Goal: Find specific page/section: Find specific page/section

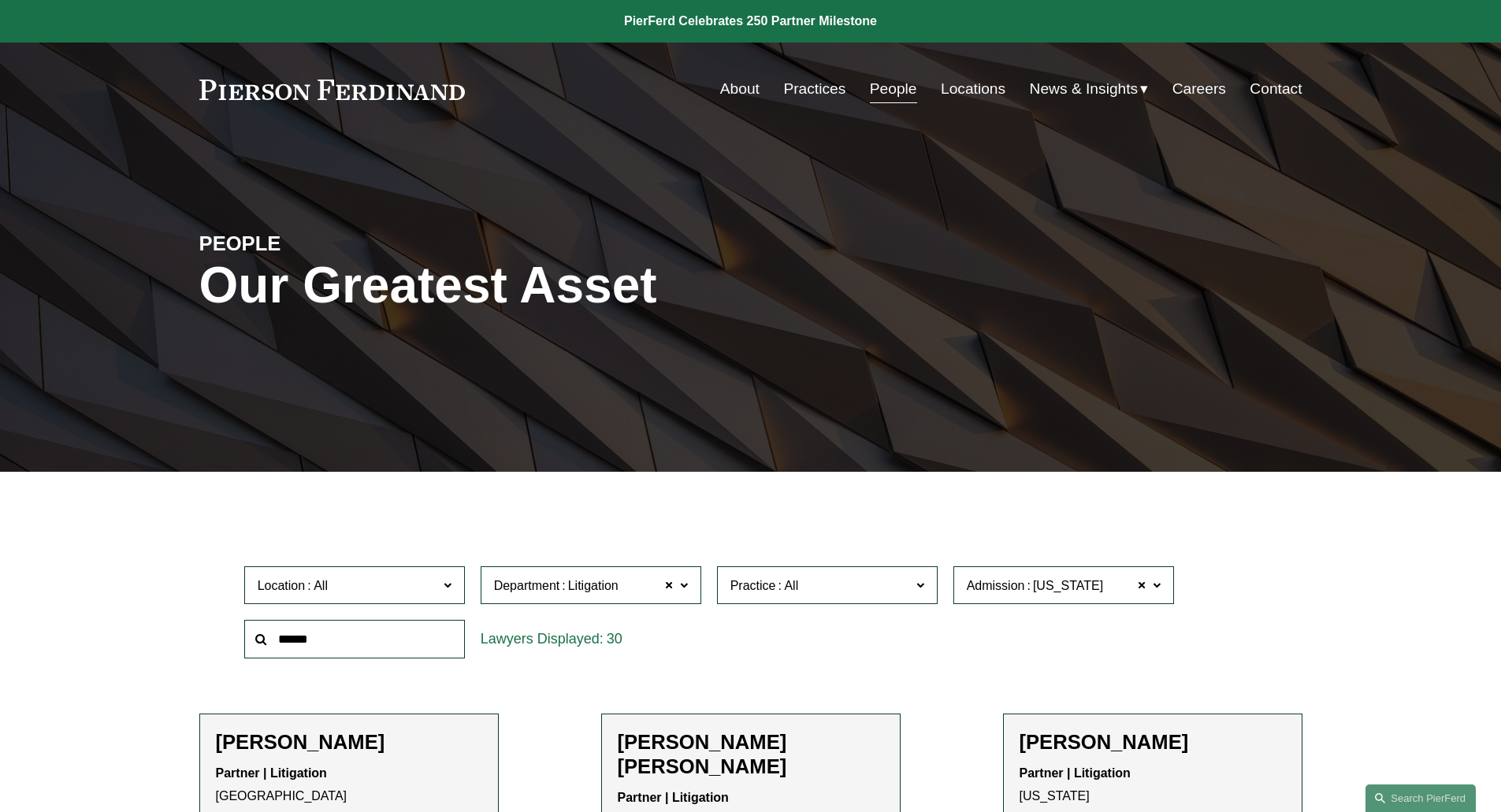
click at [894, 90] on link "People" at bounding box center [893, 88] width 48 height 30
click at [538, 609] on div "Department All Corporate Employment, Labor, and Benefits Intellectual Property …" at bounding box center [591, 586] width 237 height 54
click at [530, 590] on span "Department" at bounding box center [526, 585] width 66 height 13
click at [0, 0] on link "Employment, Labor, and Benefits" at bounding box center [0, 0] width 0 height 0
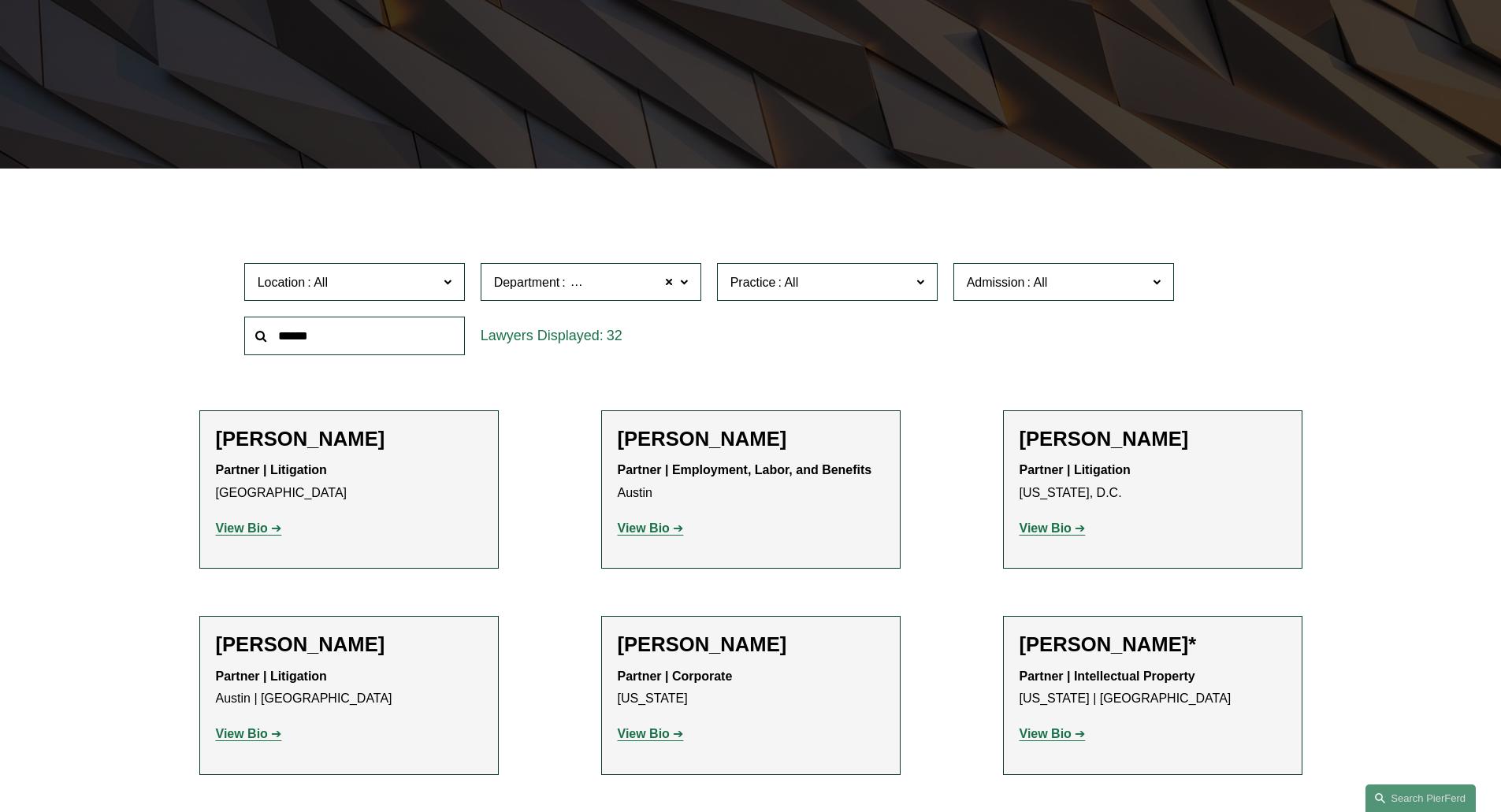
scroll to position [315, 0]
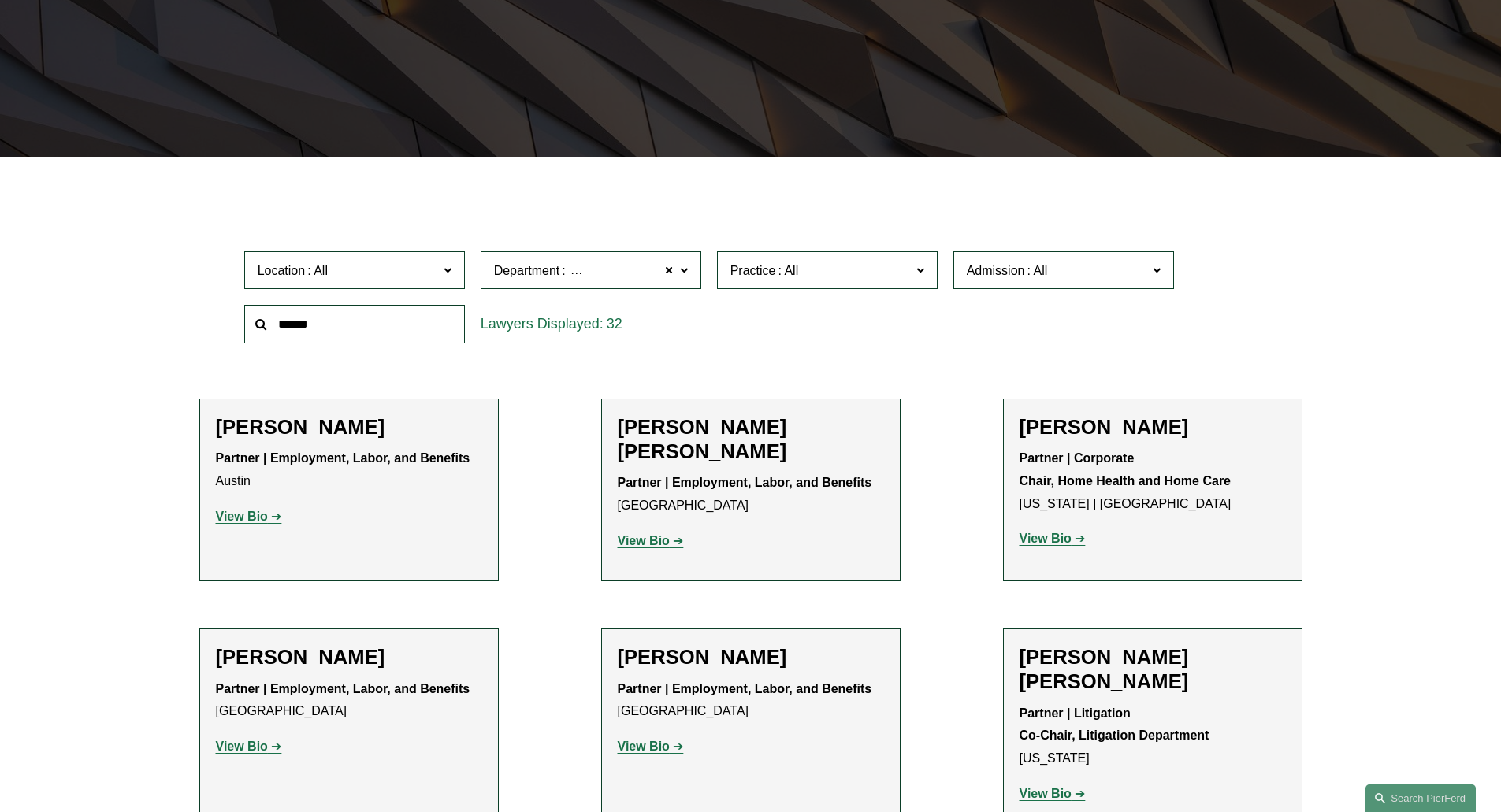
click at [1040, 277] on span at bounding box center [1036, 270] width 25 height 13
click at [0, 0] on ul "All [US_STATE] [US_STATE] [US_STATE] [US_STATE] [US_STATE] [GEOGRAPHIC_DATA] [U…" at bounding box center [0, 0] width 0 height 0
click at [0, 0] on link "All" at bounding box center [0, 0] width 0 height 0
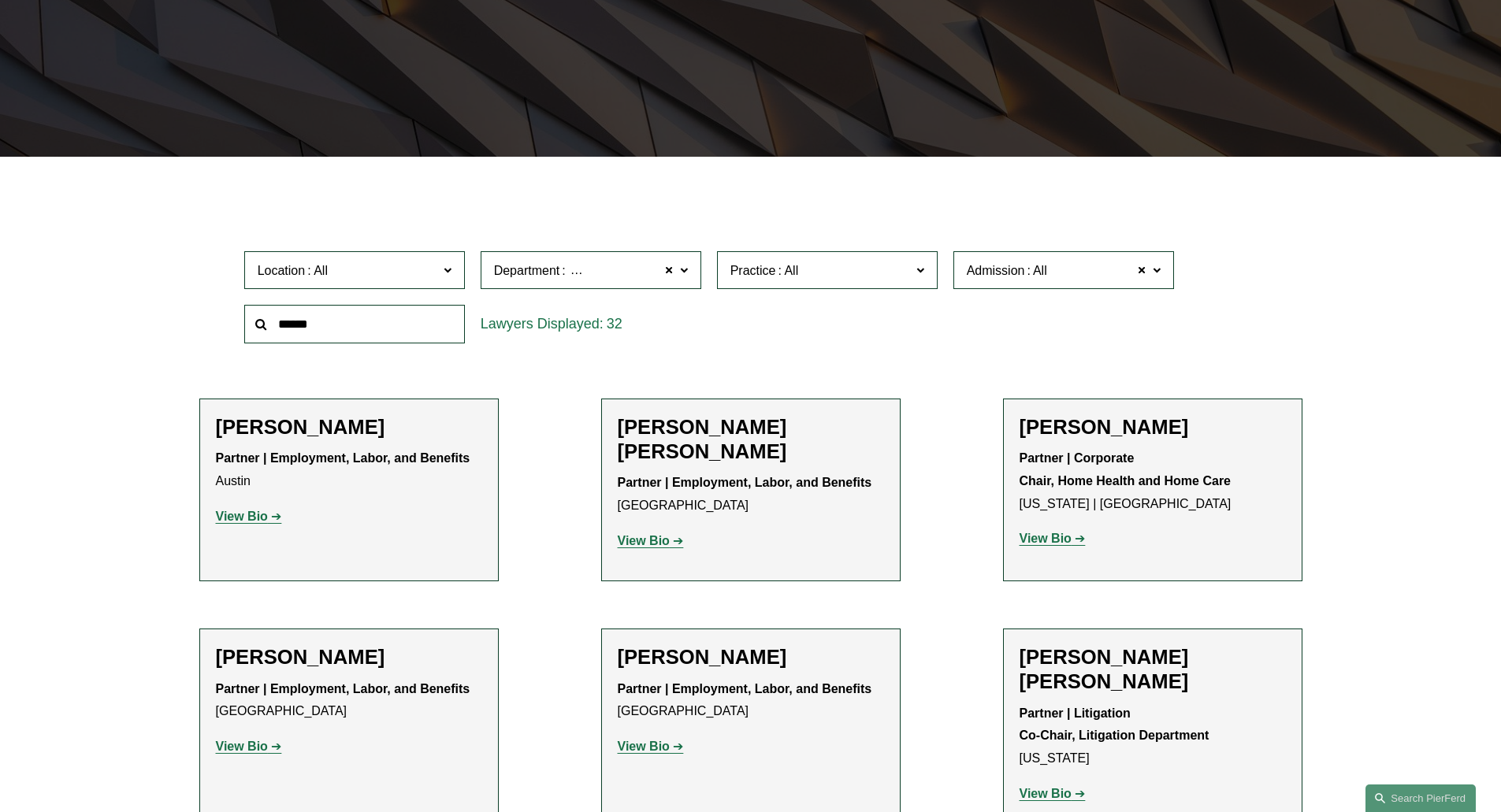
click at [1159, 268] on span at bounding box center [1155, 269] width 7 height 20
click at [0, 0] on ul "All [US_STATE] [US_STATE] [US_STATE] [US_STATE] [US_STATE] [GEOGRAPHIC_DATA] [U…" at bounding box center [0, 0] width 0 height 0
drag, startPoint x: 1166, startPoint y: 306, endPoint x: 1167, endPoint y: 391, distance: 85.0
click at [0, 0] on ul "All [US_STATE] [US_STATE] [US_STATE] [US_STATE] [US_STATE] [GEOGRAPHIC_DATA] [U…" at bounding box center [0, 0] width 0 height 0
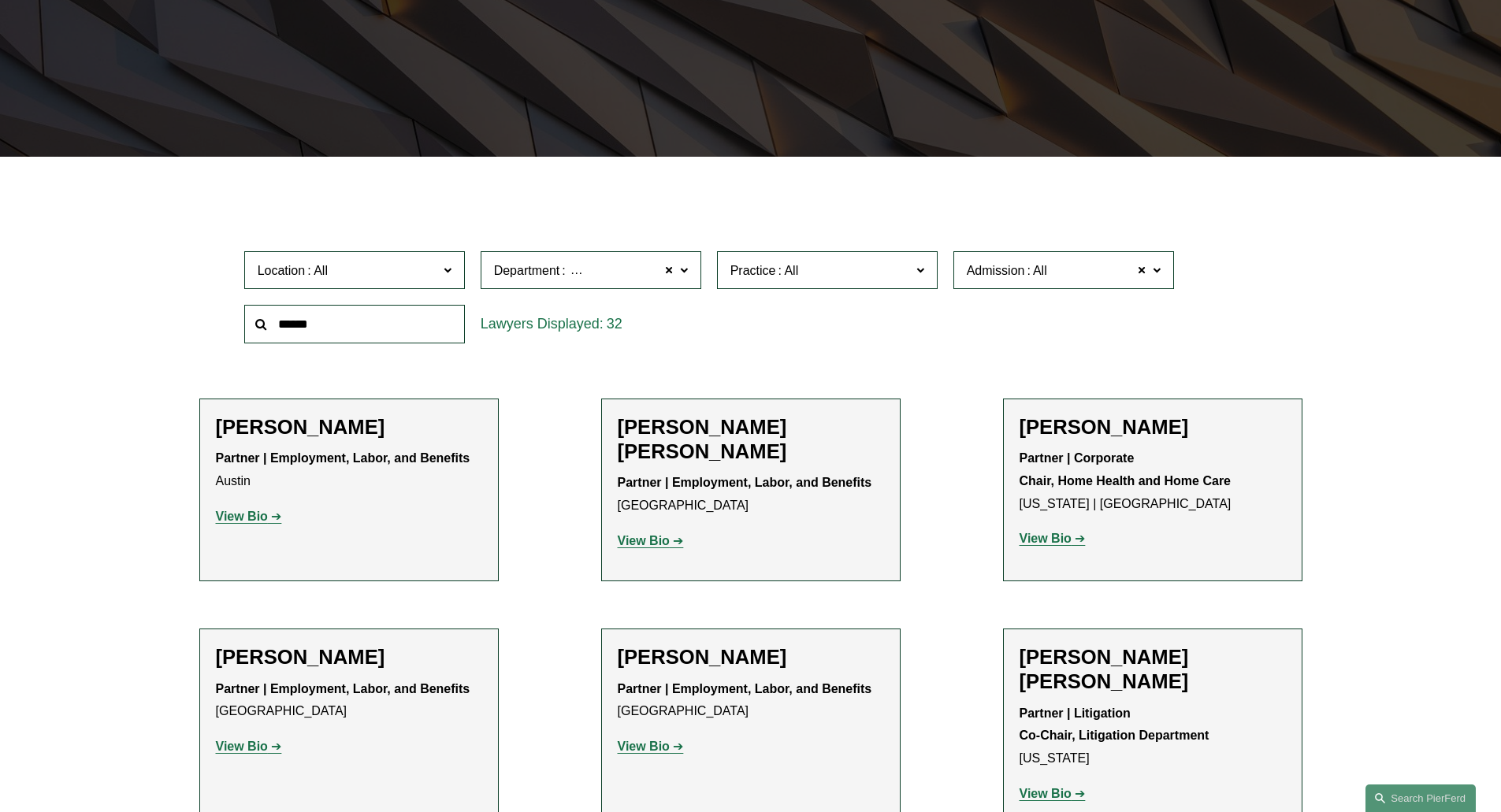
click at [0, 0] on ul "All [US_STATE] [US_STATE] [US_STATE] [US_STATE] [US_STATE] [GEOGRAPHIC_DATA] [U…" at bounding box center [0, 0] width 0 height 0
click at [0, 0] on link "[US_STATE]" at bounding box center [0, 0] width 0 height 0
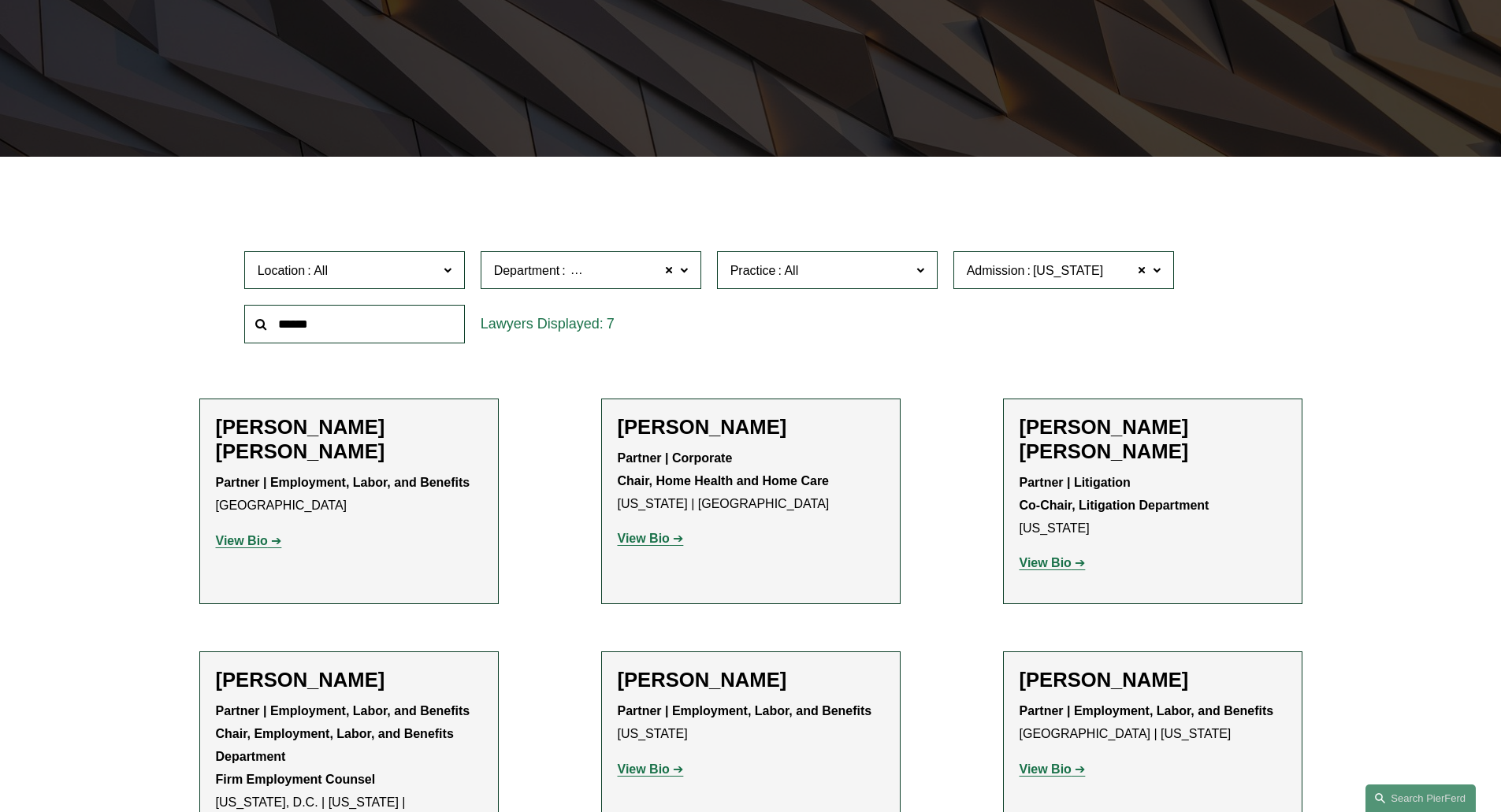
click at [1345, 315] on ul "Filter Location All [GEOGRAPHIC_DATA] [GEOGRAPHIC_DATA] [GEOGRAPHIC_DATA] [GEOG…" at bounding box center [750, 663] width 1193 height 934
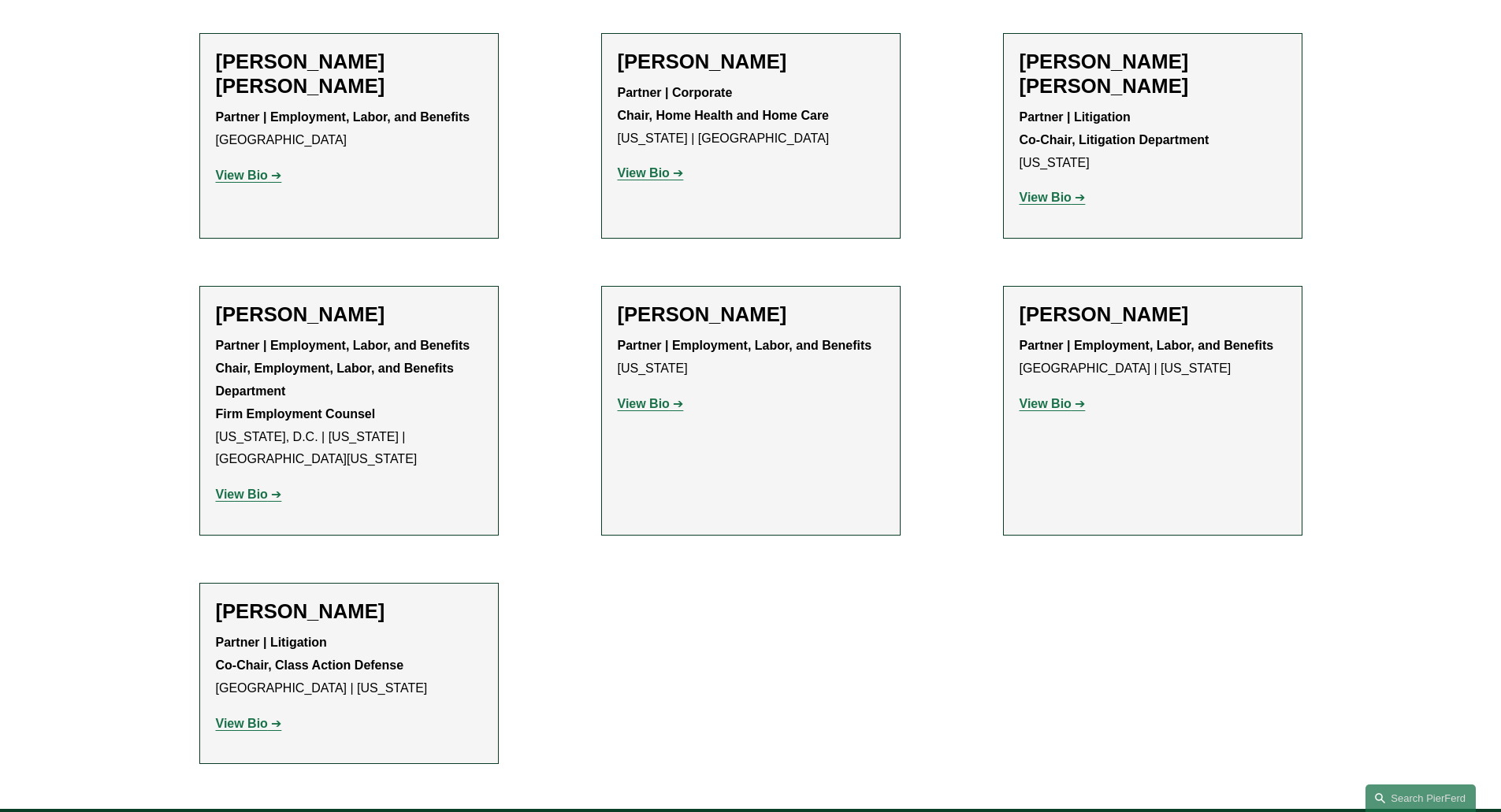
scroll to position [661, 0]
